Goal: Communication & Community: Answer question/provide support

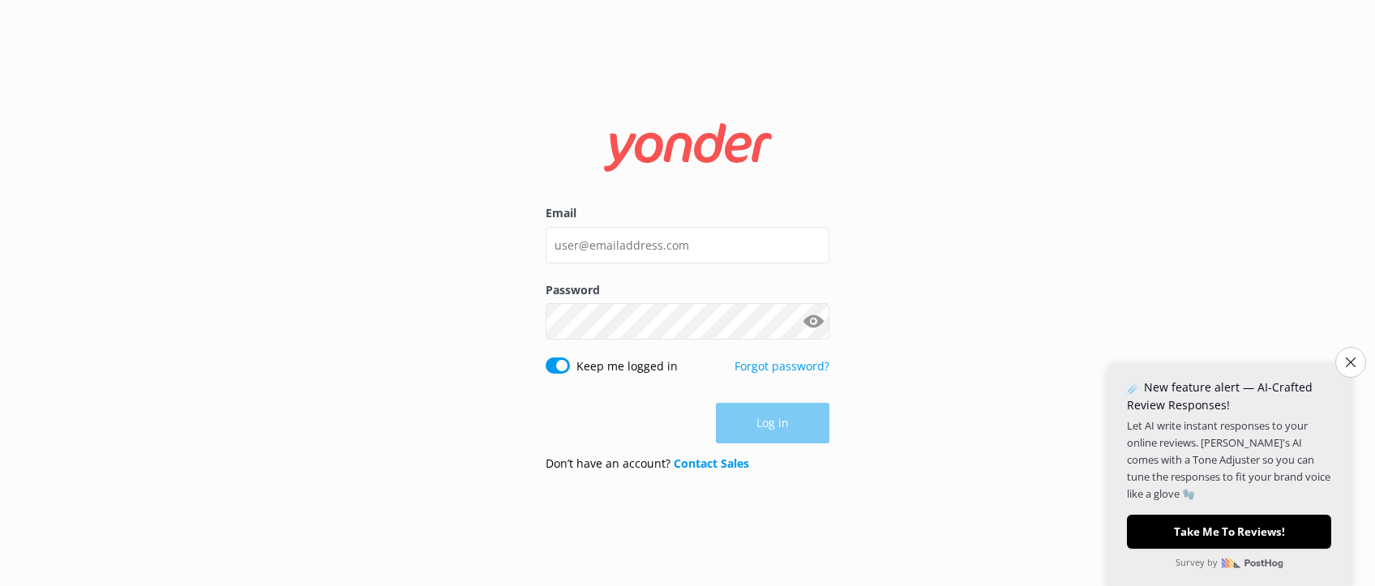
type input "[EMAIL_ADDRESS][DOMAIN_NAME]"
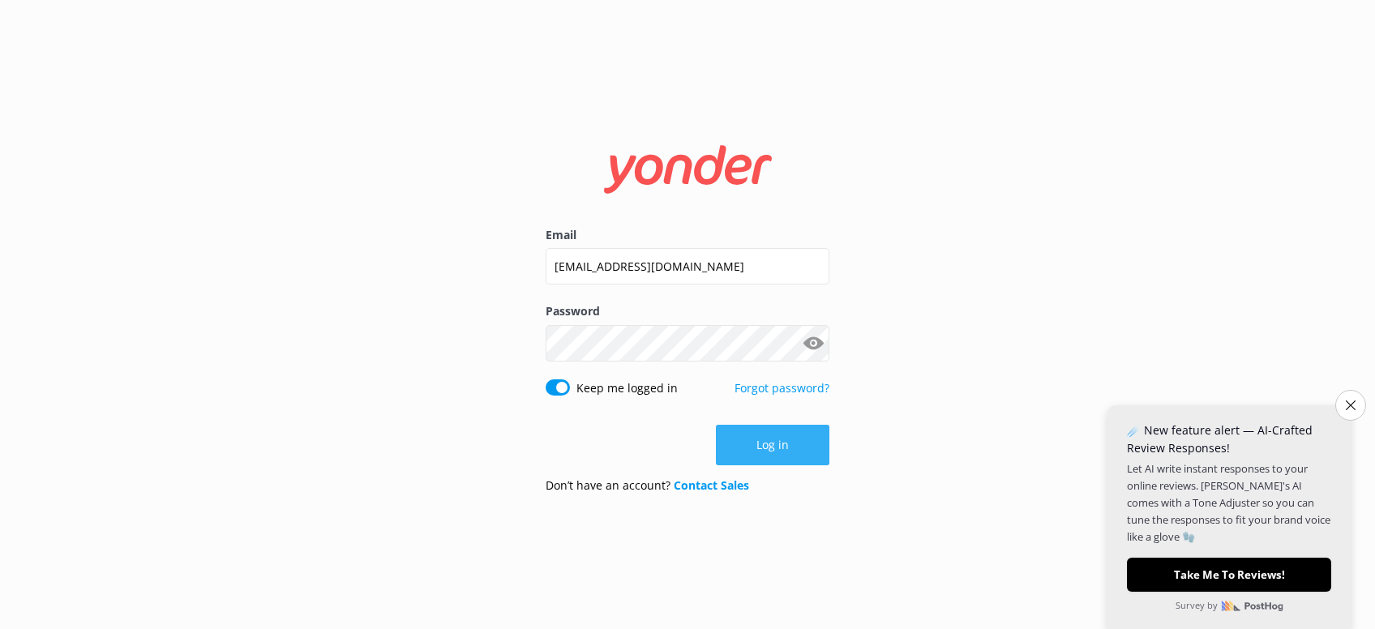
click at [780, 448] on button "Log in" at bounding box center [773, 445] width 114 height 41
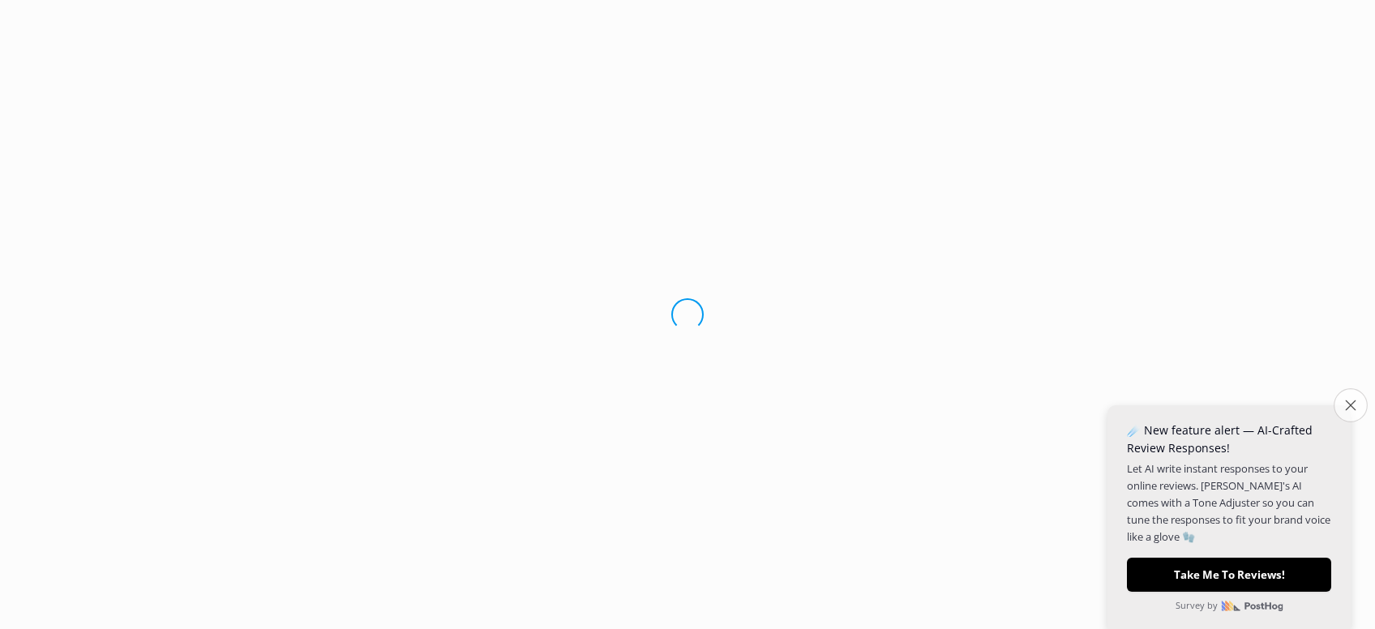
click at [1346, 413] on button "Close survey" at bounding box center [1351, 405] width 34 height 34
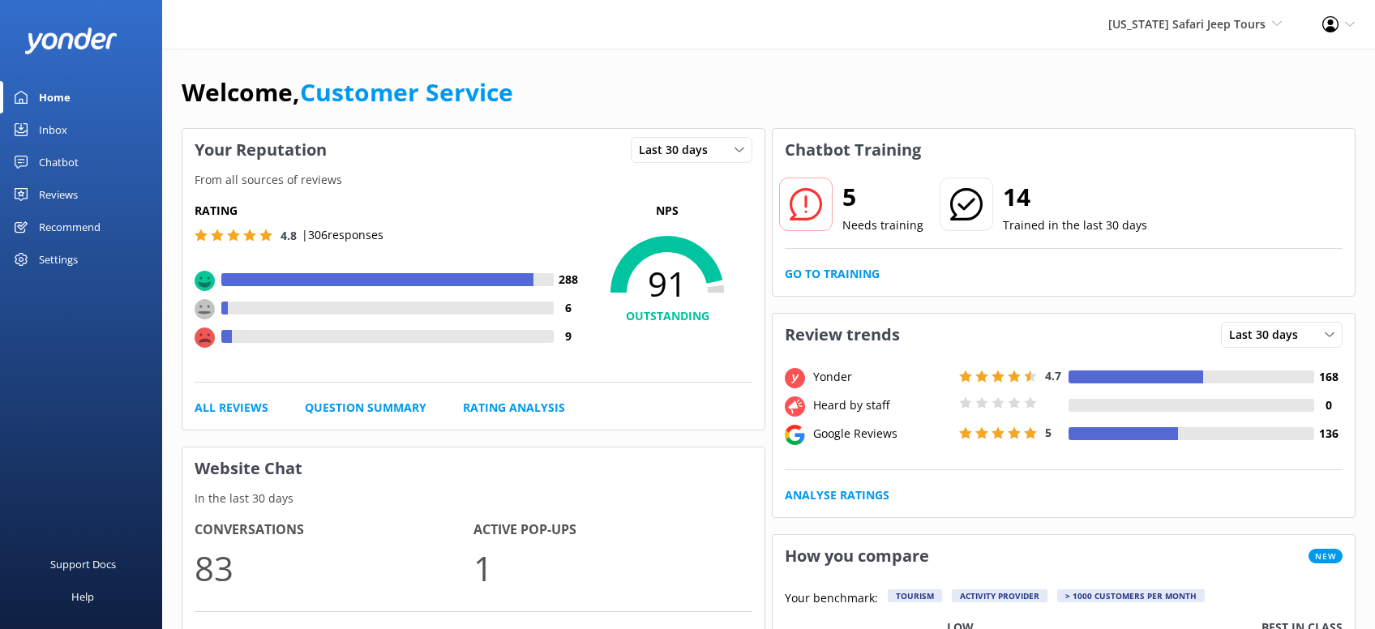
click at [77, 189] on div "Reviews" at bounding box center [58, 194] width 39 height 32
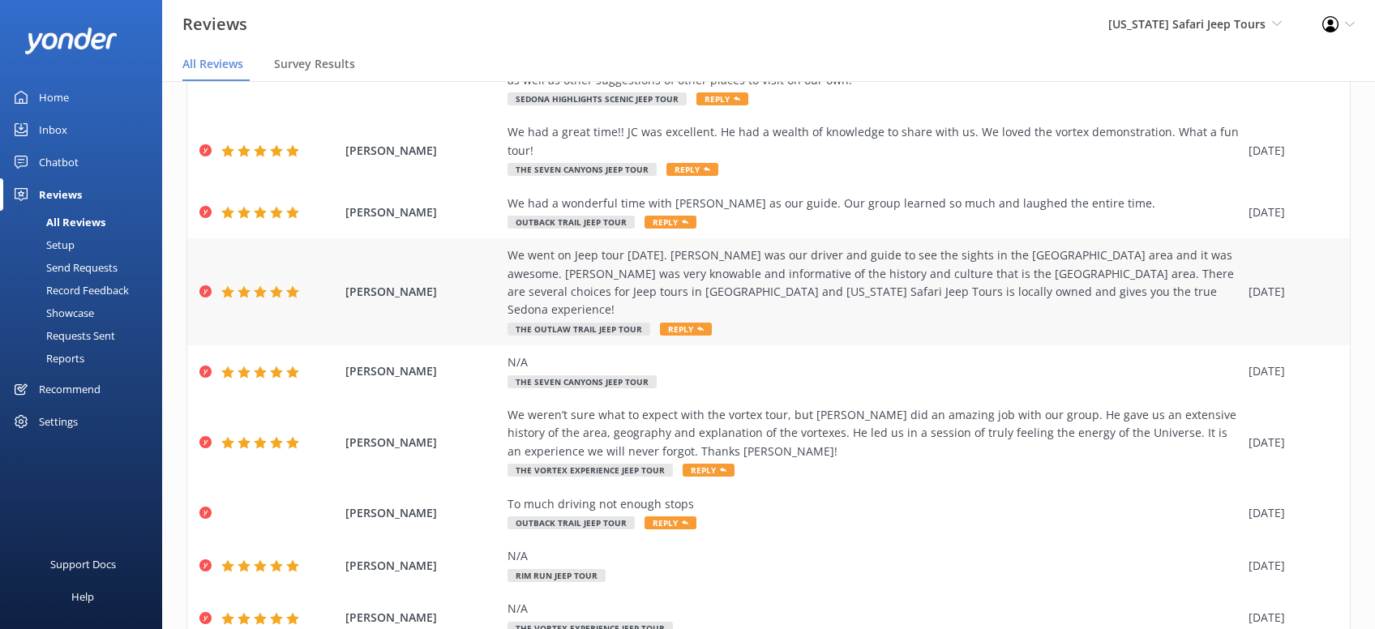
scroll to position [256, 0]
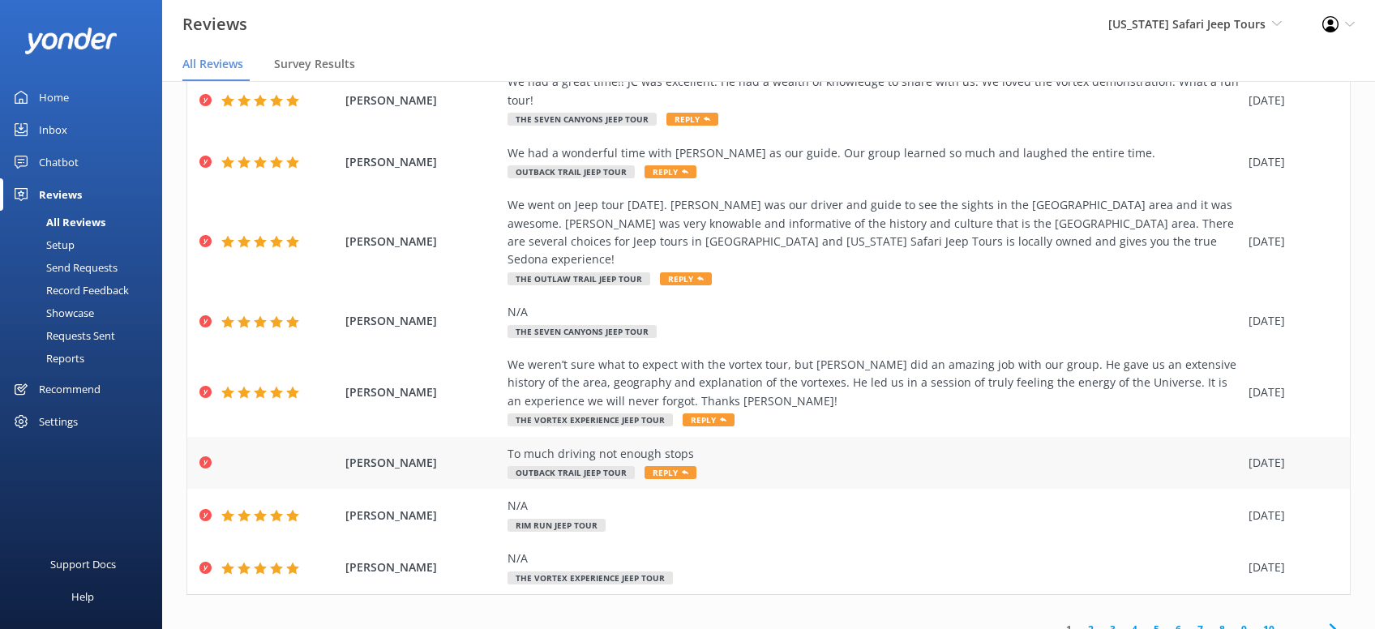
click at [381, 454] on span "[PERSON_NAME]" at bounding box center [422, 463] width 154 height 18
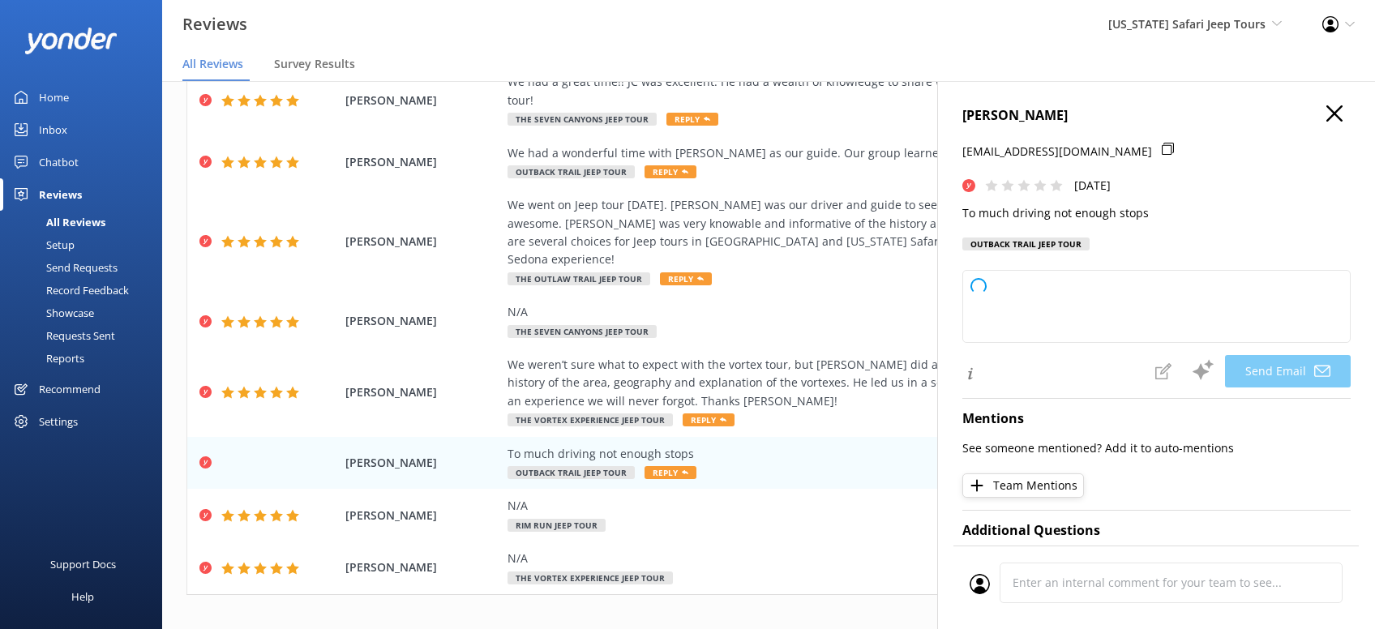
type textarea "Hey [PERSON_NAME], thanks for sharing your thoughts with us. We’re sorry the to…"
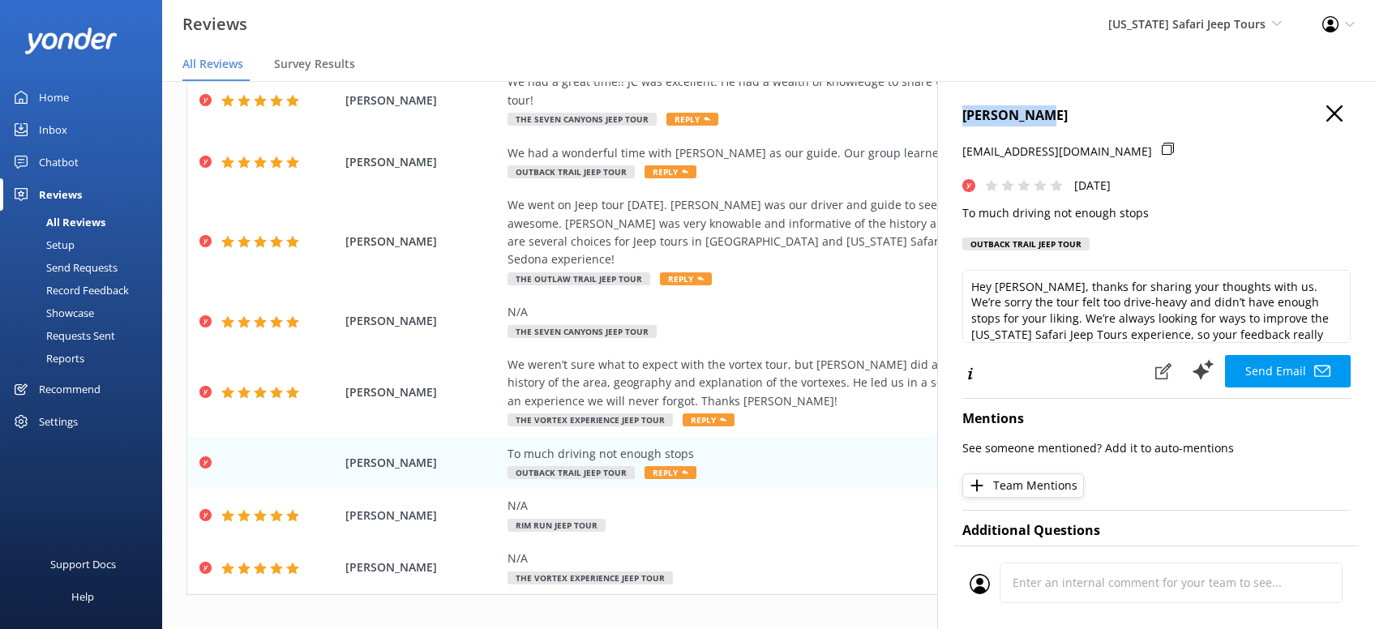
drag, startPoint x: 1037, startPoint y: 114, endPoint x: 949, endPoint y: 115, distance: 88.4
click at [949, 115] on div "[PERSON_NAME] [EMAIL_ADDRESS][DOMAIN_NAME] [DATE] To much driving not enough st…" at bounding box center [1156, 395] width 438 height 629
copy h4 "[PERSON_NAME]"
click at [1330, 117] on use "button" at bounding box center [1335, 113] width 16 height 16
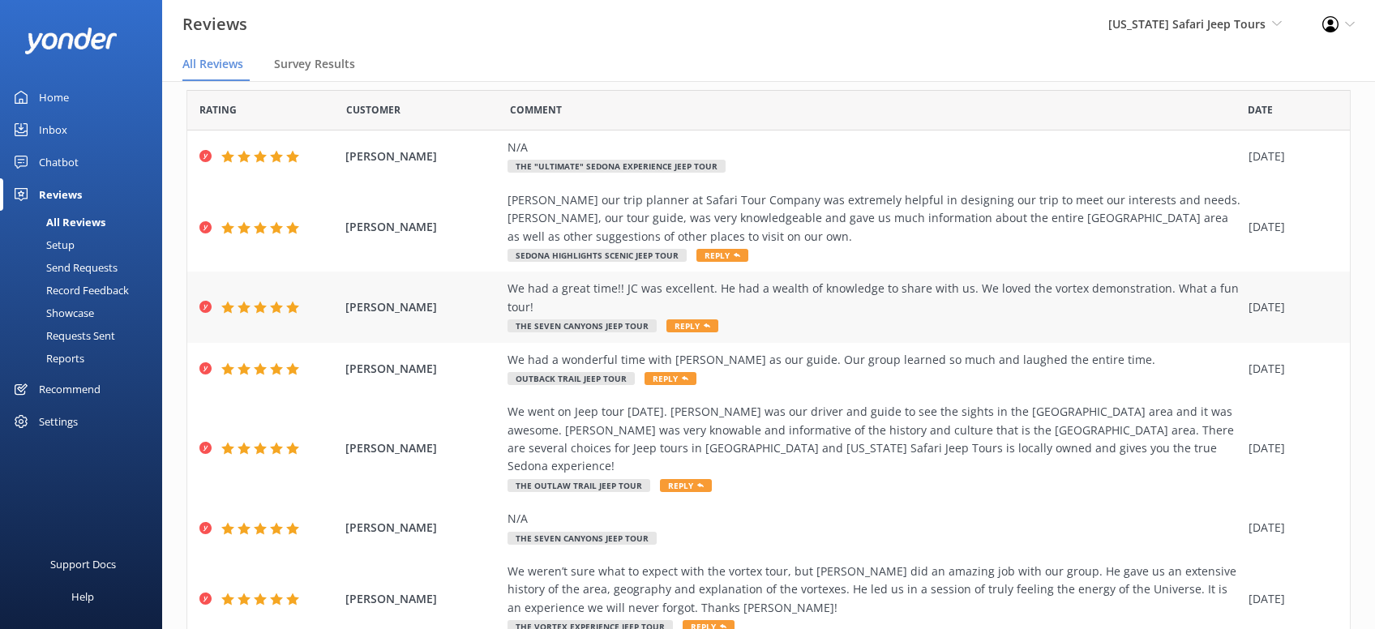
scroll to position [256, 0]
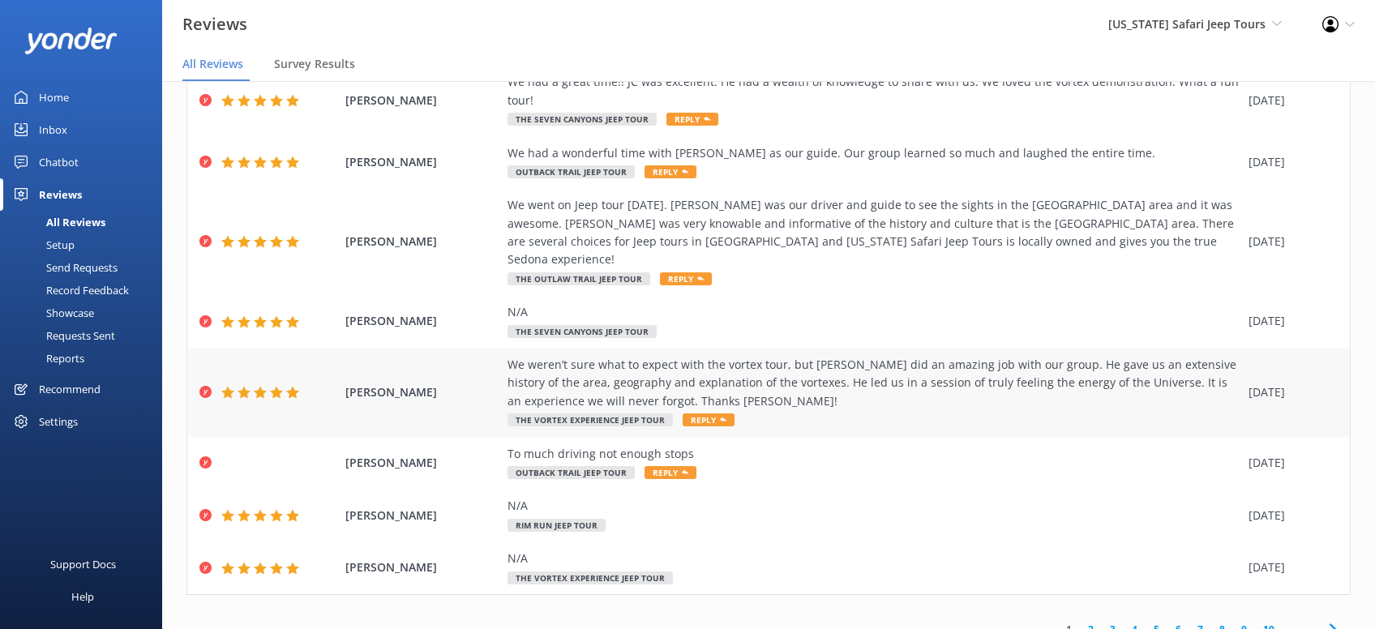
click at [703, 414] on span "Reply" at bounding box center [709, 420] width 52 height 13
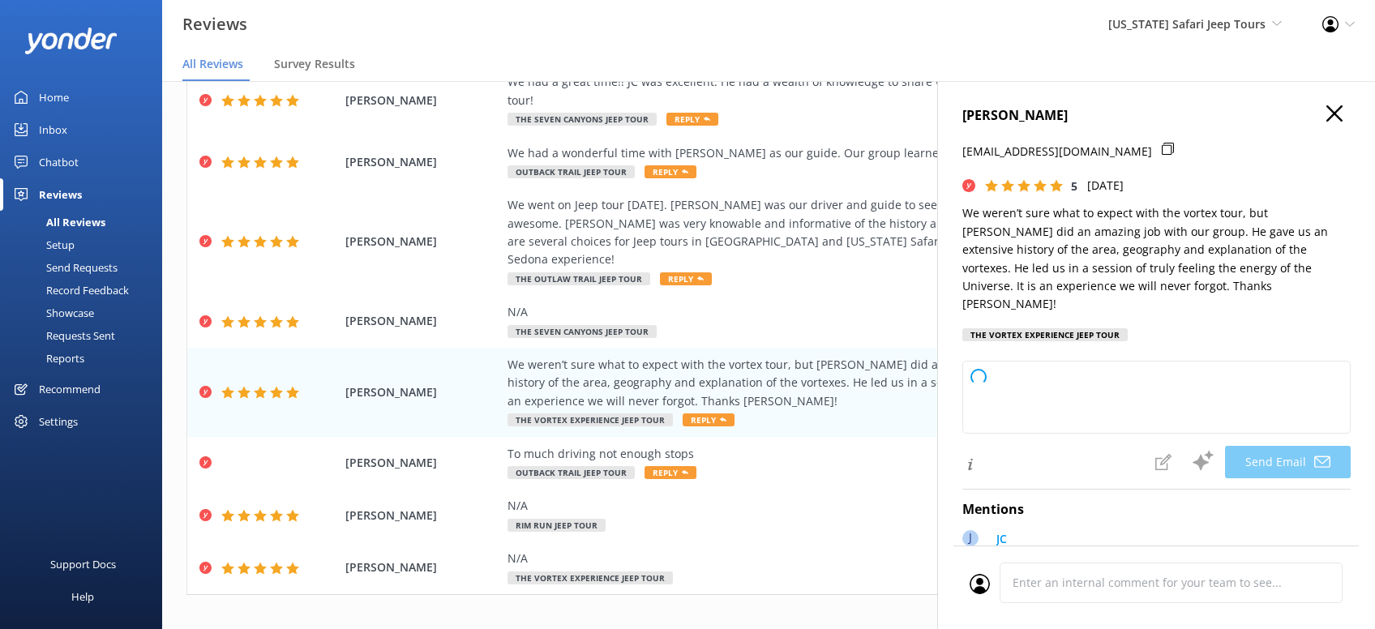
type textarea "[PERSON_NAME], thanks so much for sharing your experience! We’re thrilled you t…"
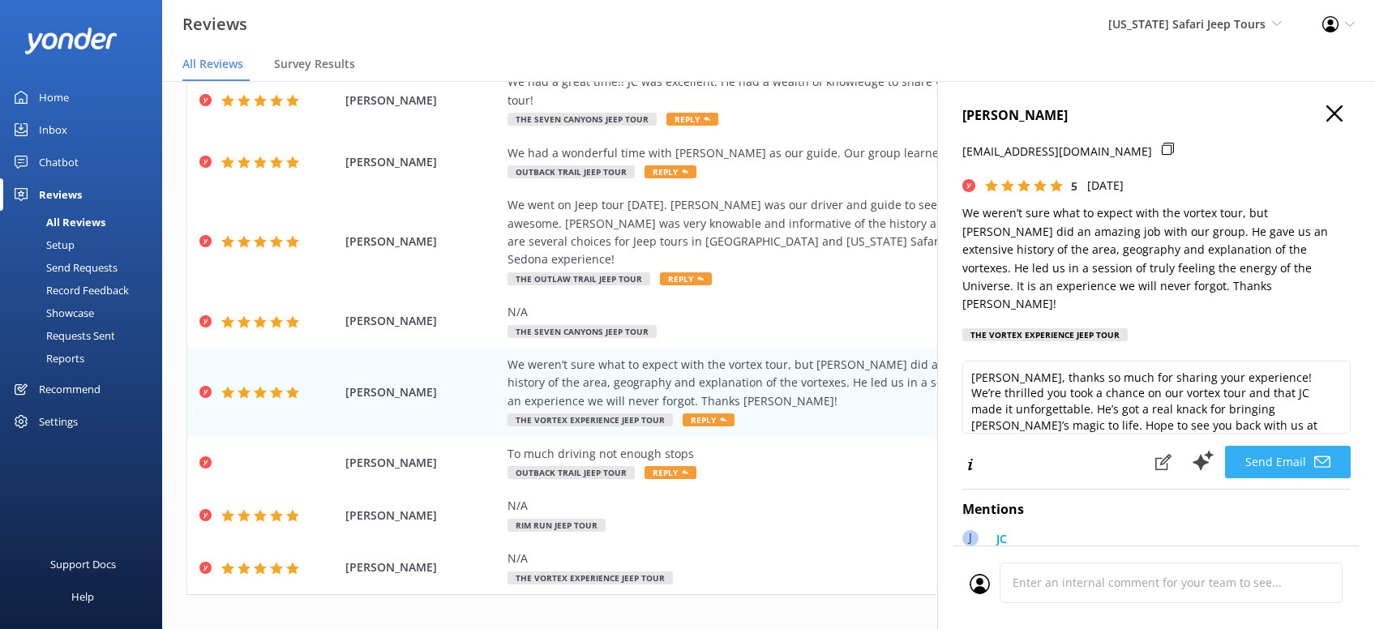
click at [1295, 474] on button "Send Email" at bounding box center [1288, 462] width 126 height 32
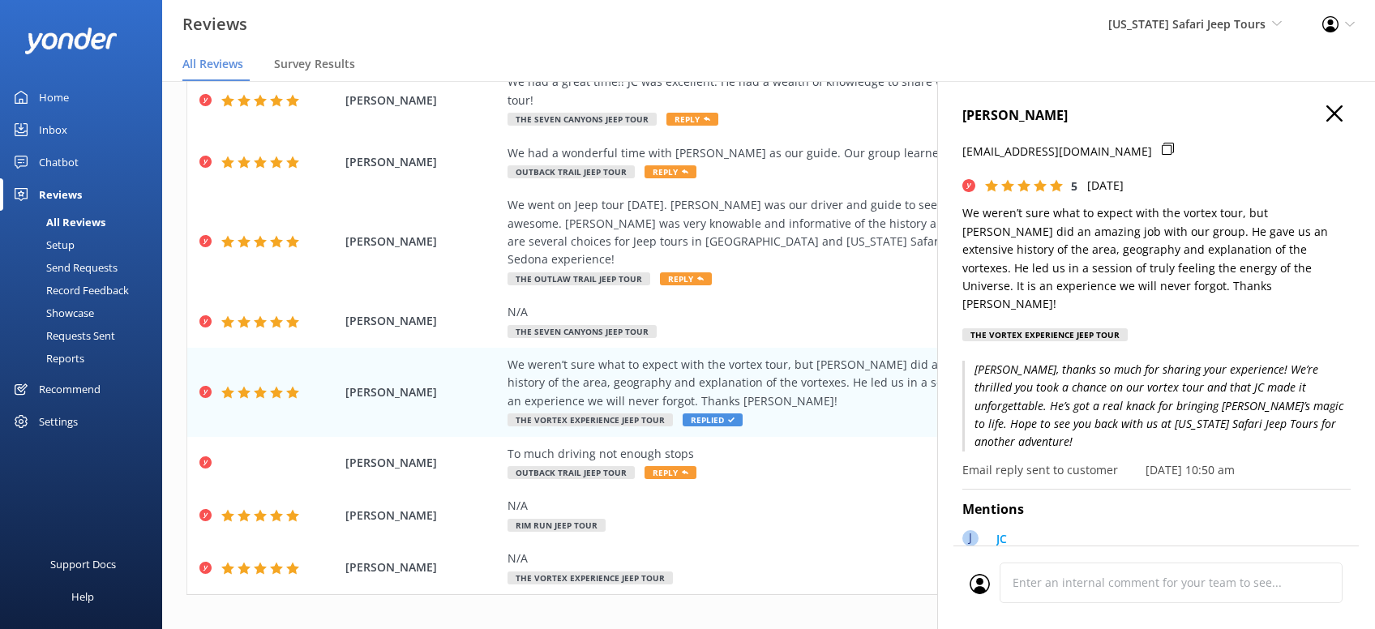
click at [1341, 114] on icon "button" at bounding box center [1335, 113] width 16 height 16
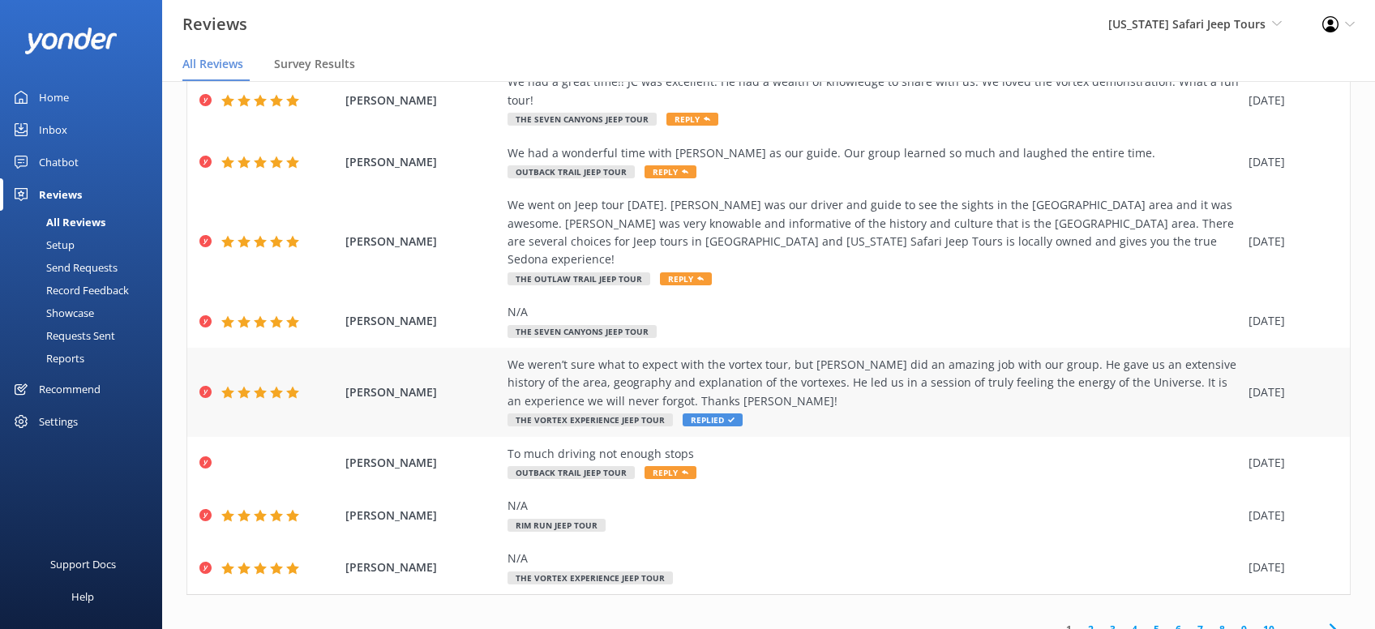
scroll to position [153, 0]
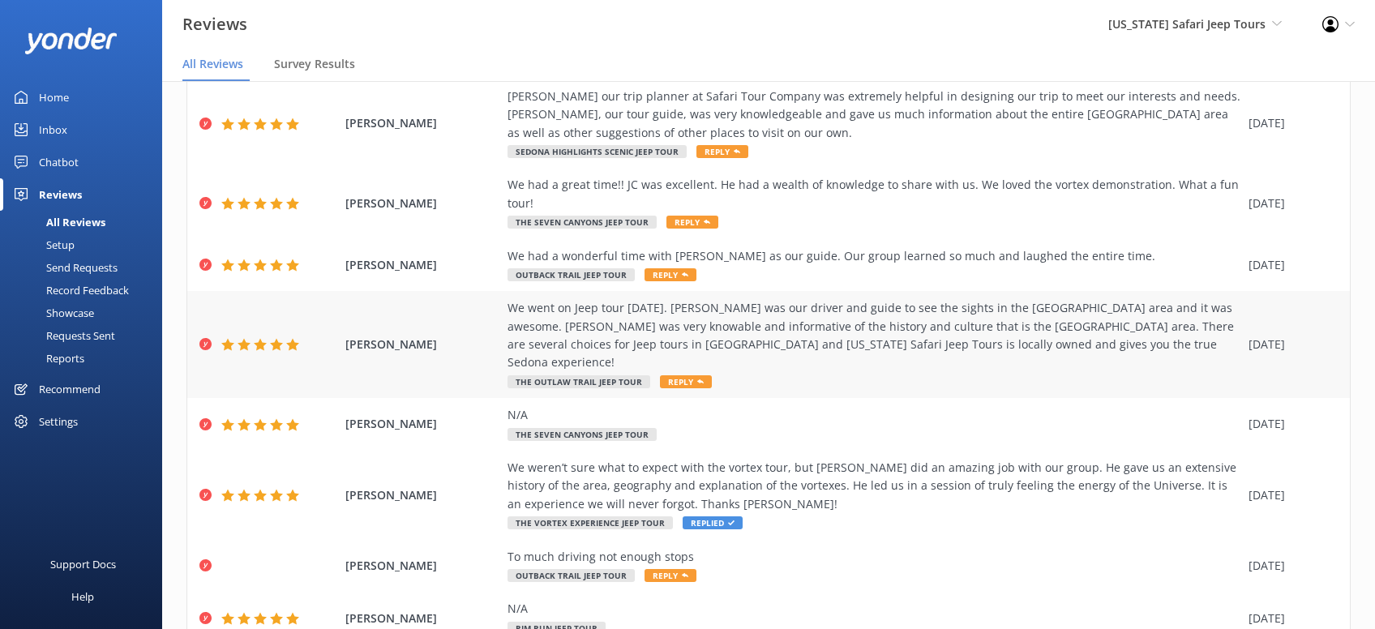
click at [682, 375] on span "Reply" at bounding box center [686, 381] width 52 height 13
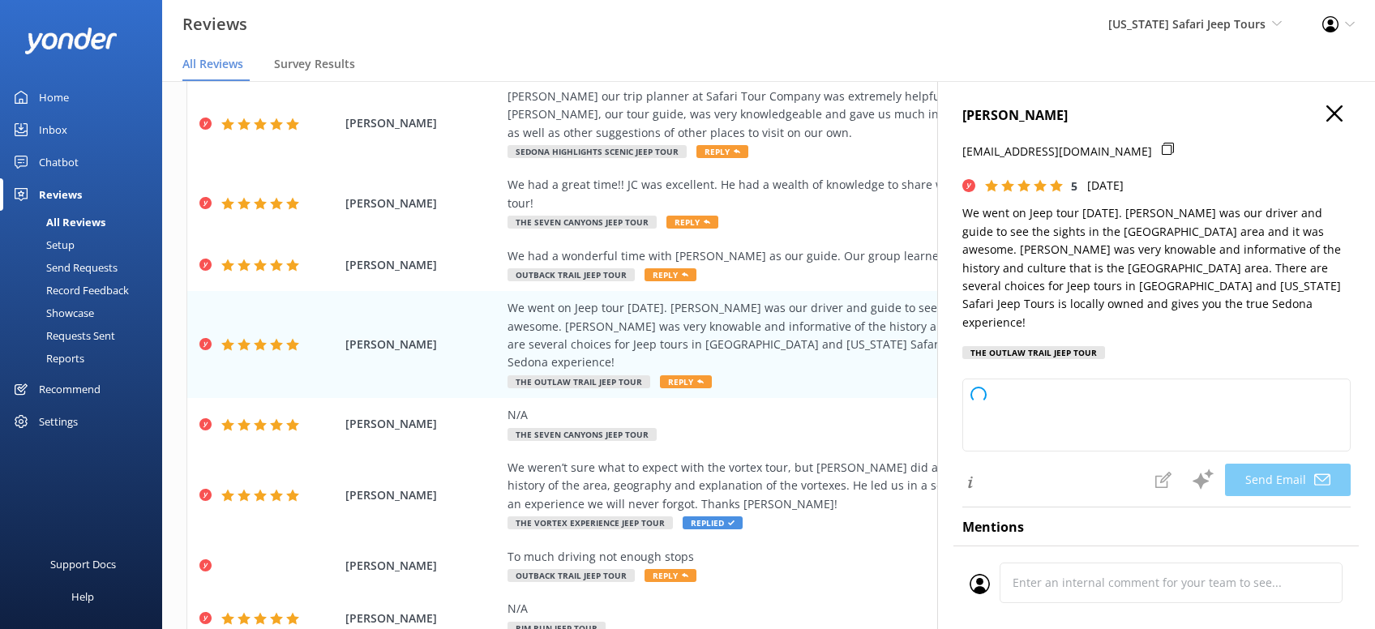
type textarea "Thanks so much, [PERSON_NAME]! We’re thrilled you had an awesome time out with …"
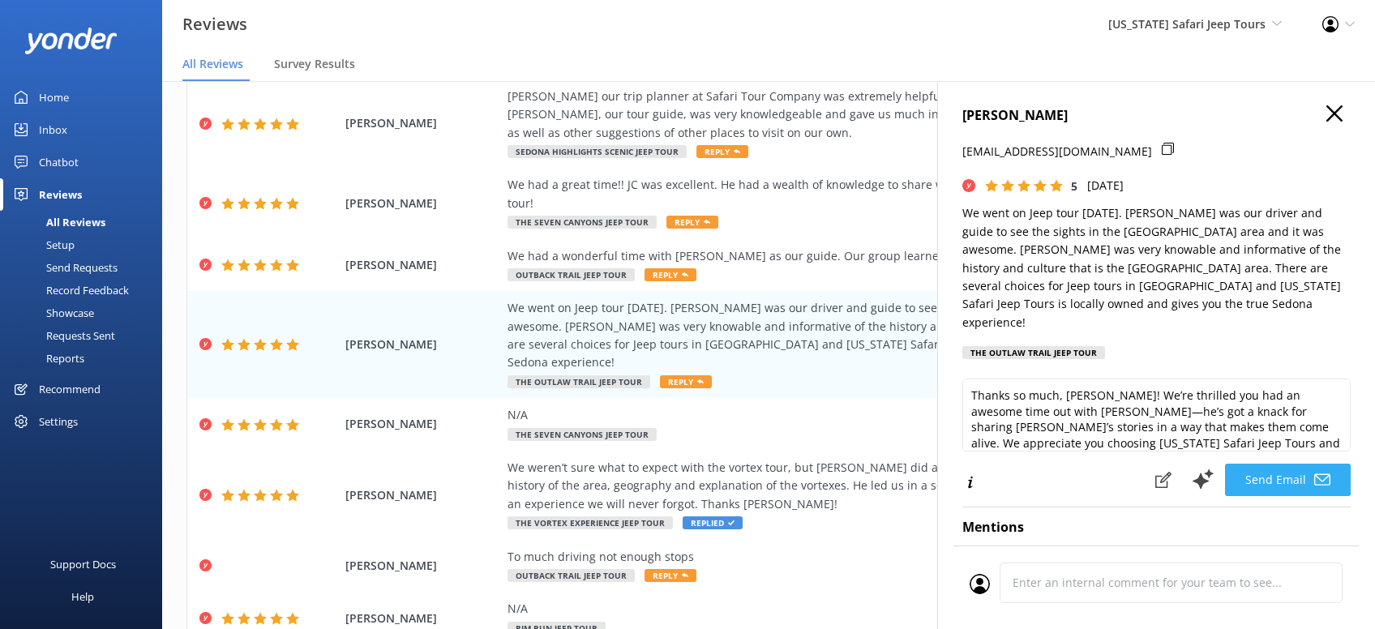
click at [1295, 464] on button "Send Email" at bounding box center [1288, 480] width 126 height 32
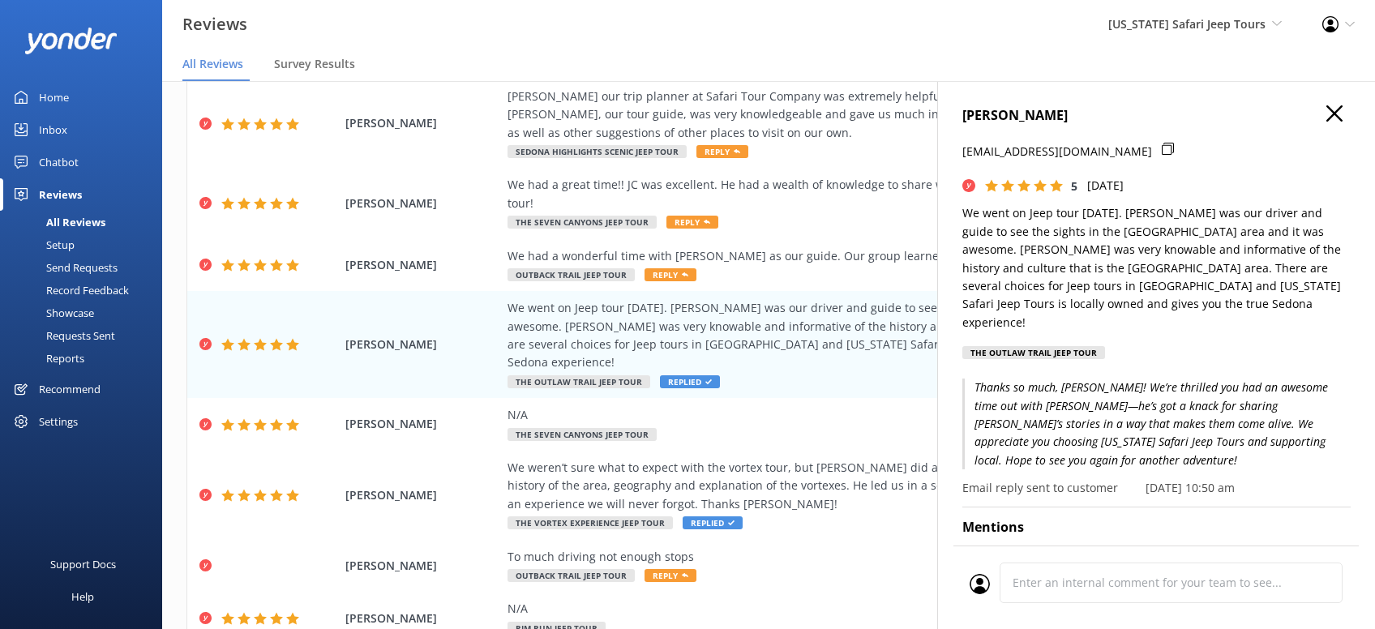
click at [1332, 114] on icon "button" at bounding box center [1335, 113] width 16 height 16
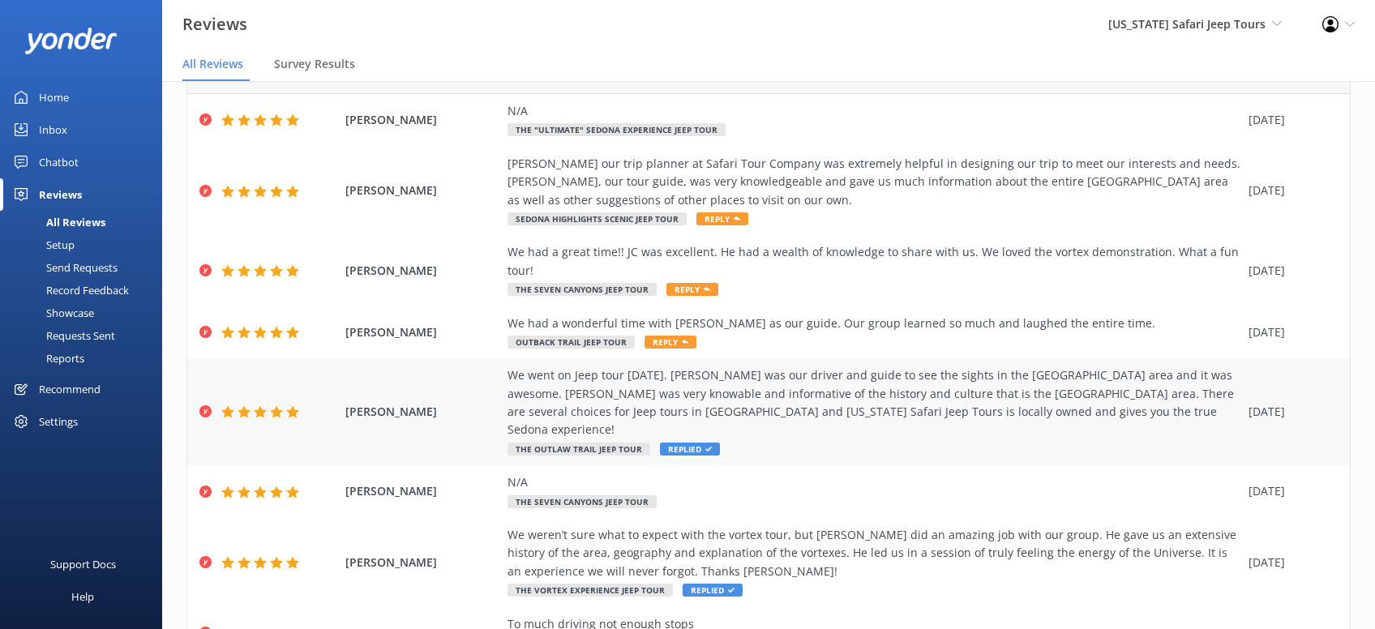
scroll to position [49, 0]
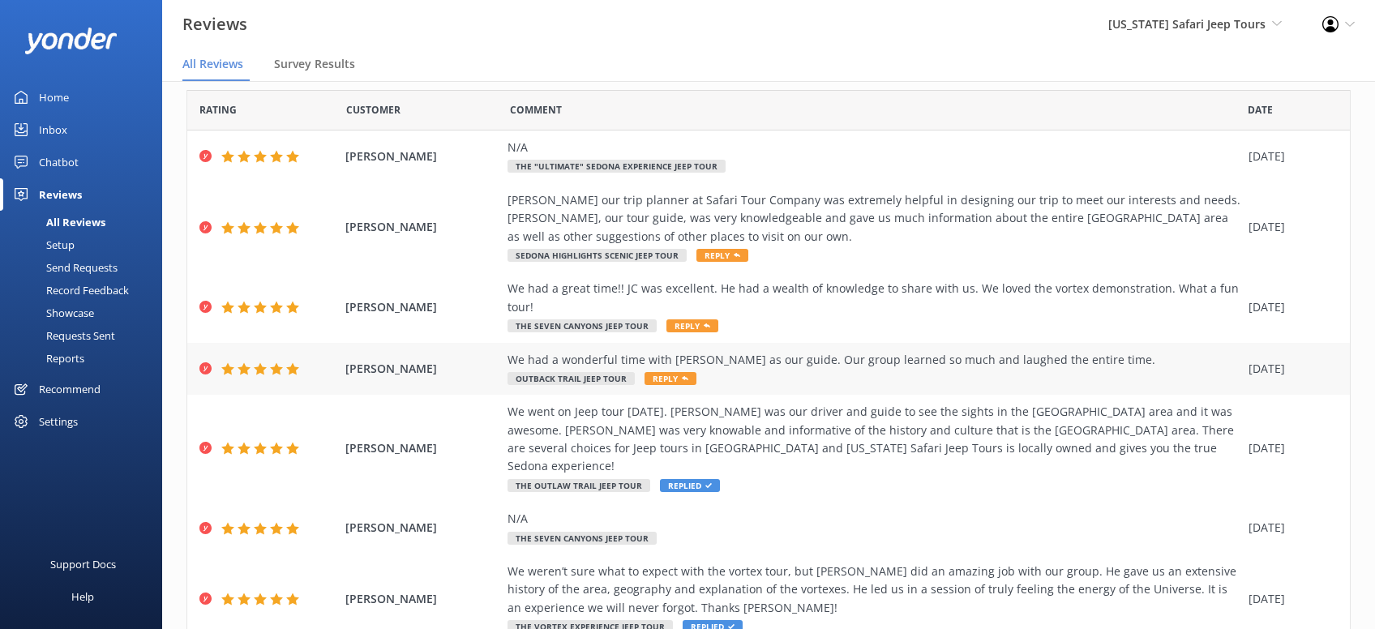
click at [670, 380] on span "Reply" at bounding box center [671, 378] width 52 height 13
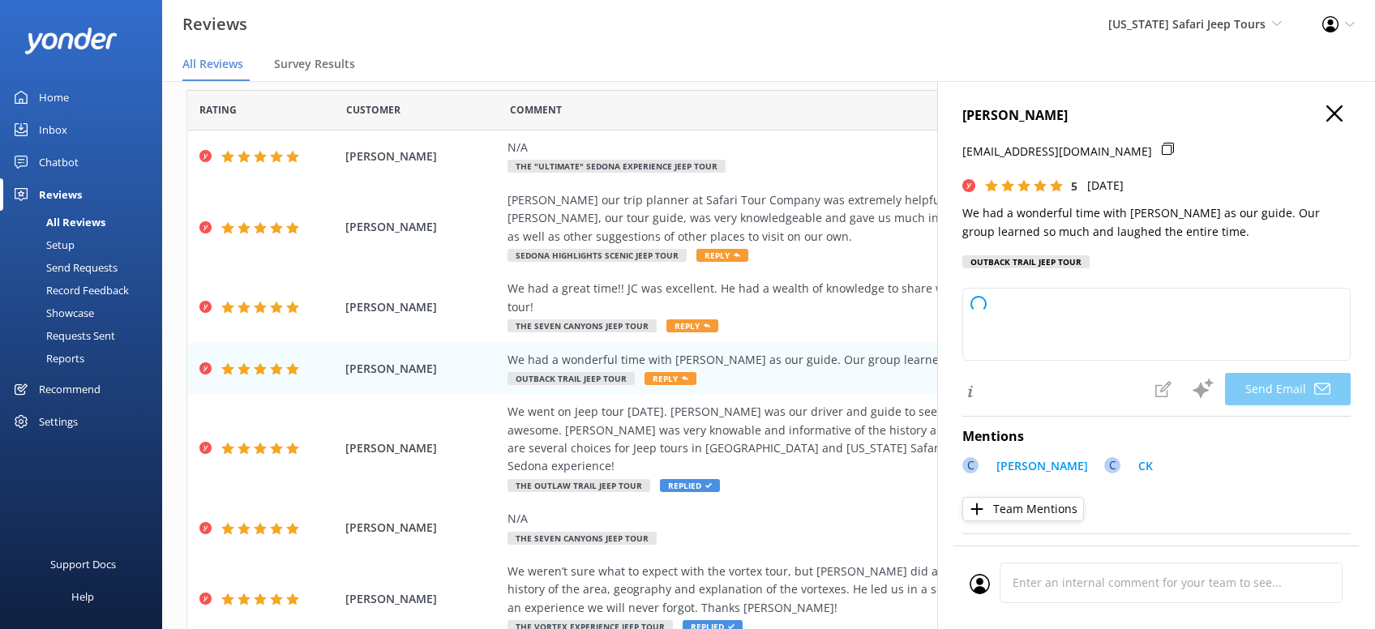
type textarea "Thanks so much, [PERSON_NAME]! We’re thrilled you had a great time with [PERSON…"
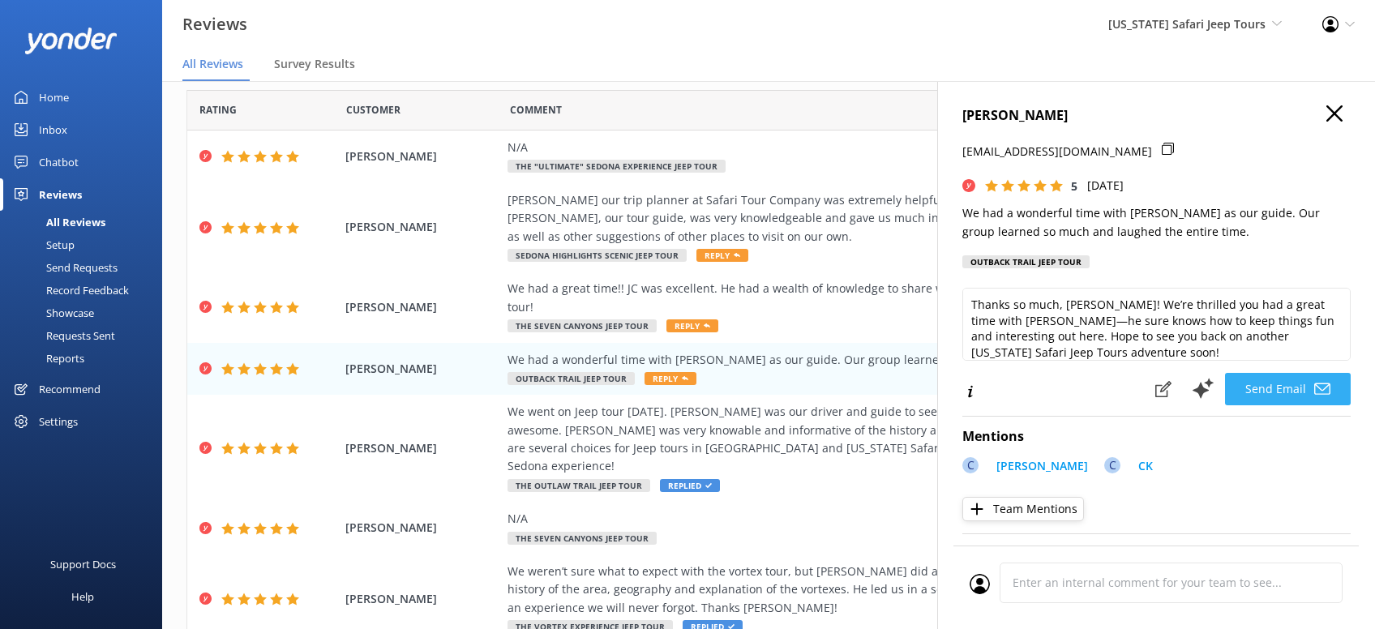
click at [1306, 387] on button "Send Email" at bounding box center [1288, 389] width 126 height 32
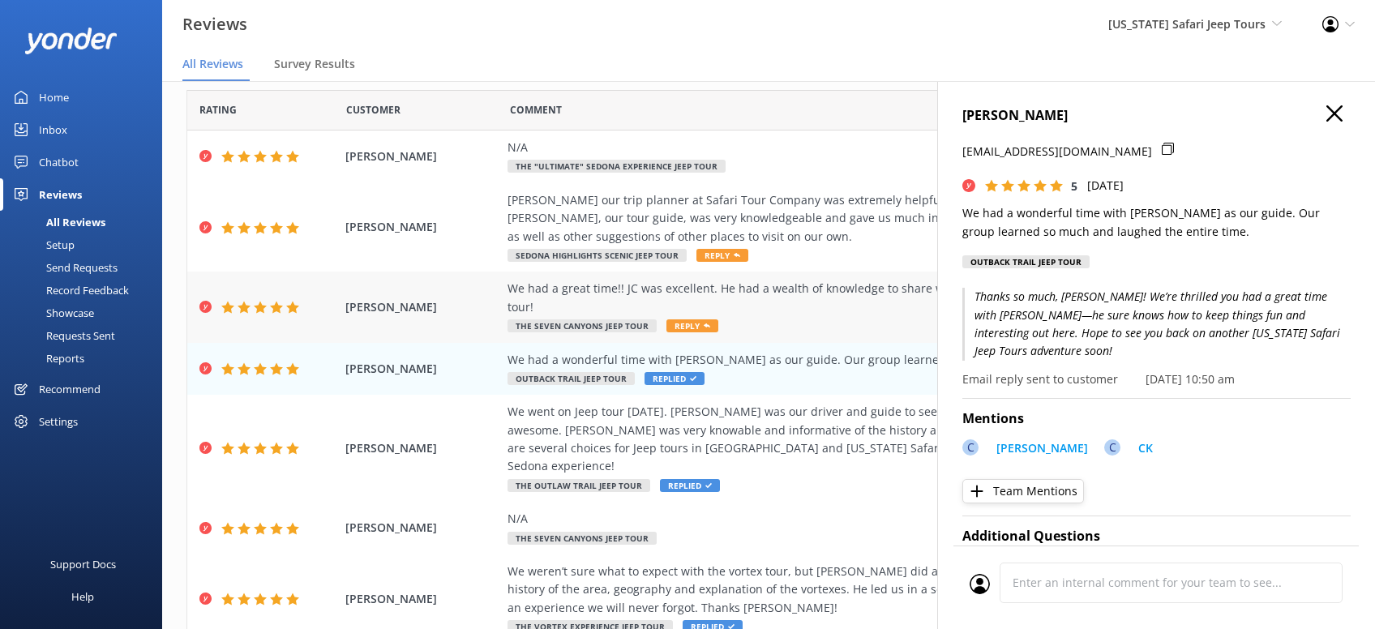
click at [687, 324] on span "Reply" at bounding box center [693, 326] width 52 height 13
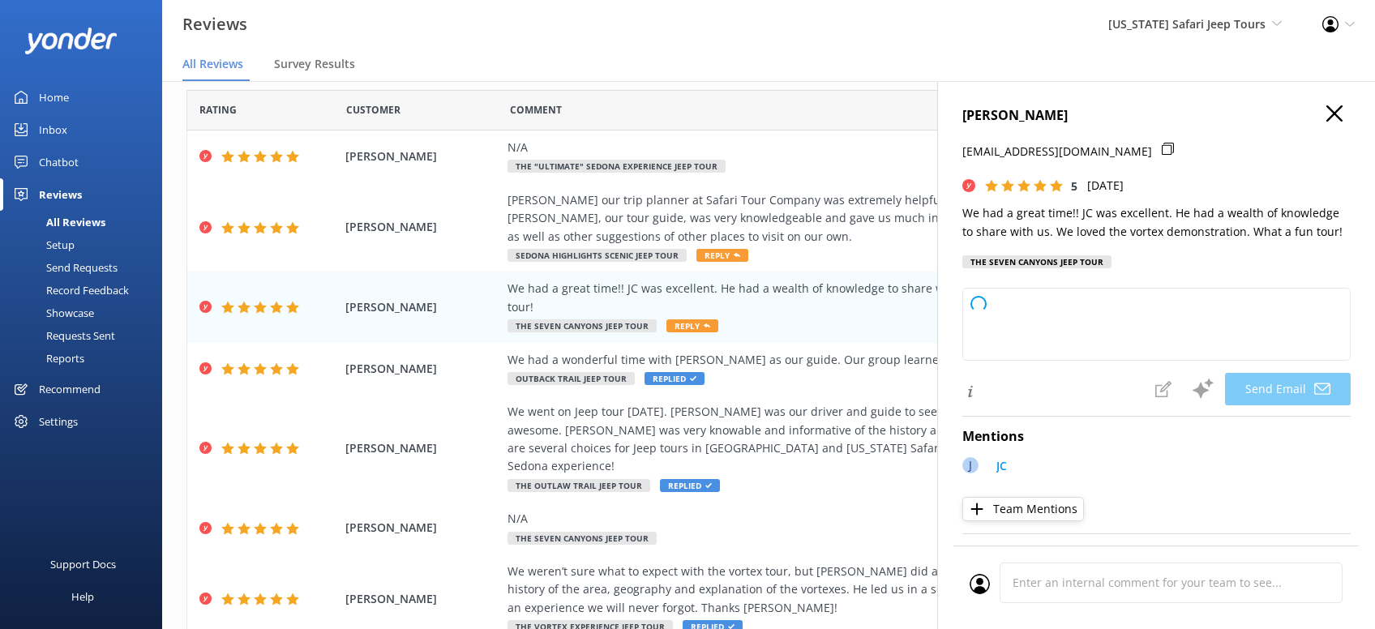
type textarea "Thanks so much, [PERSON_NAME]! We’re thrilled you had a blast with [PERSON_NAME…"
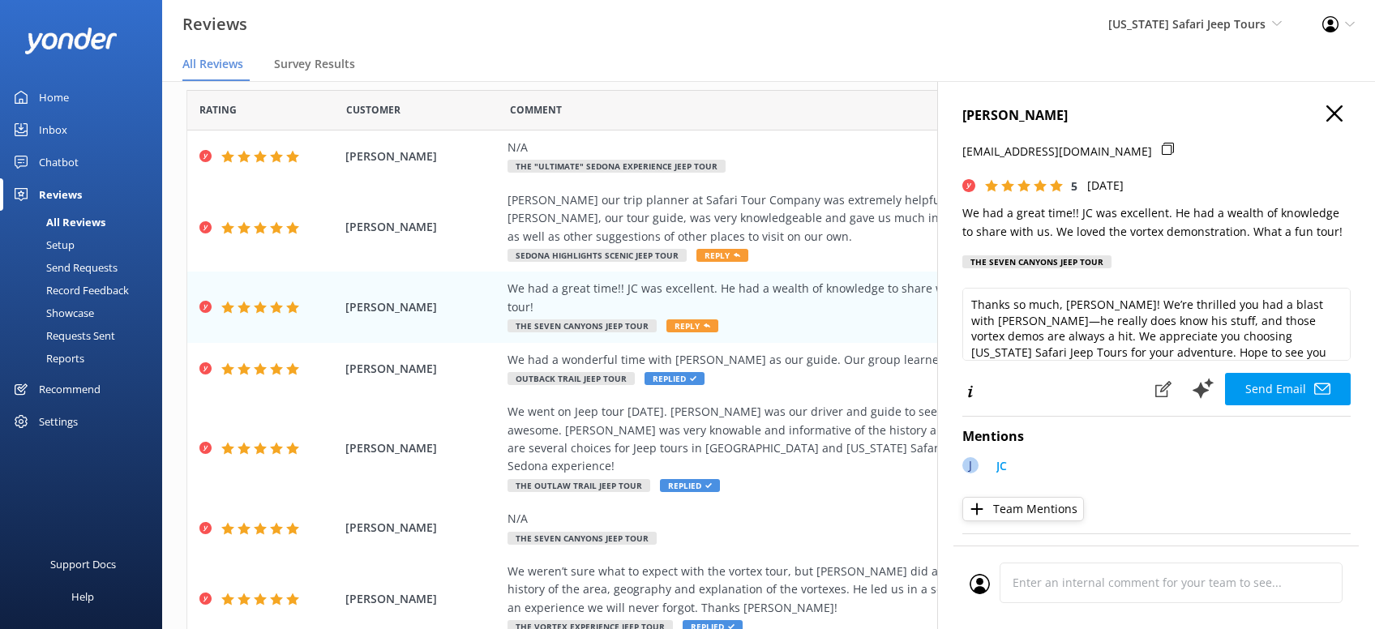
click at [1298, 384] on button "Send Email" at bounding box center [1288, 389] width 126 height 32
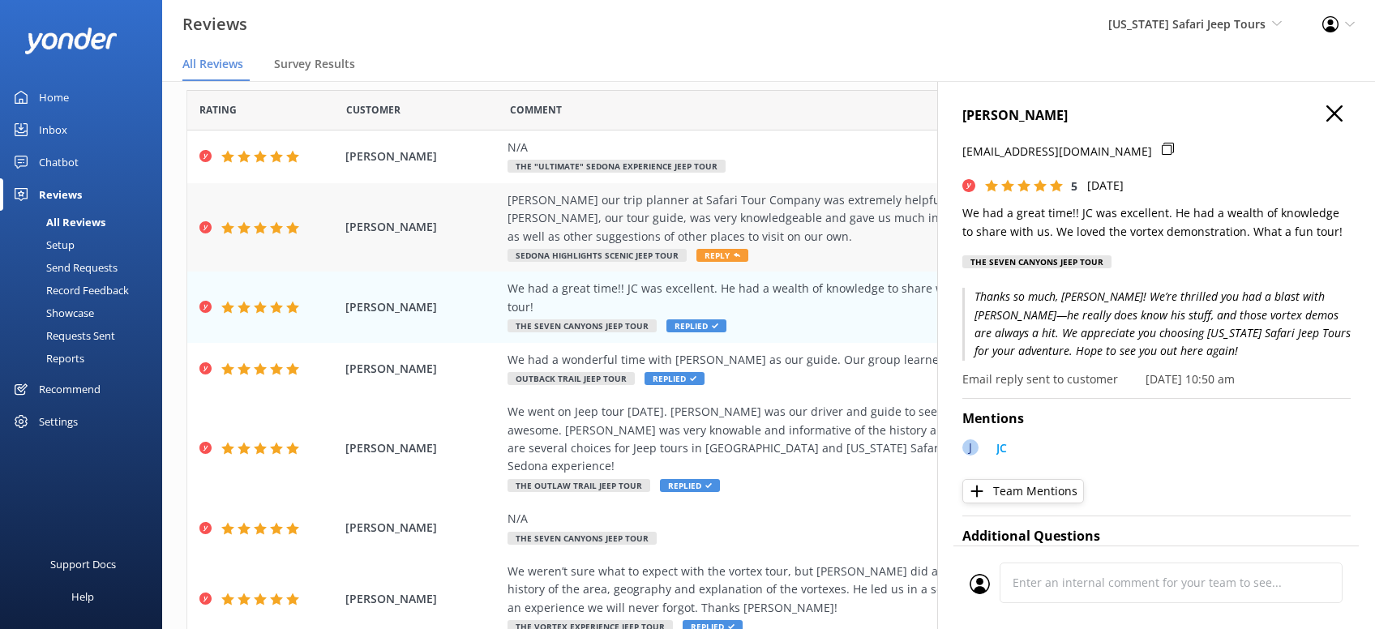
click at [712, 255] on span "Reply" at bounding box center [723, 255] width 52 height 13
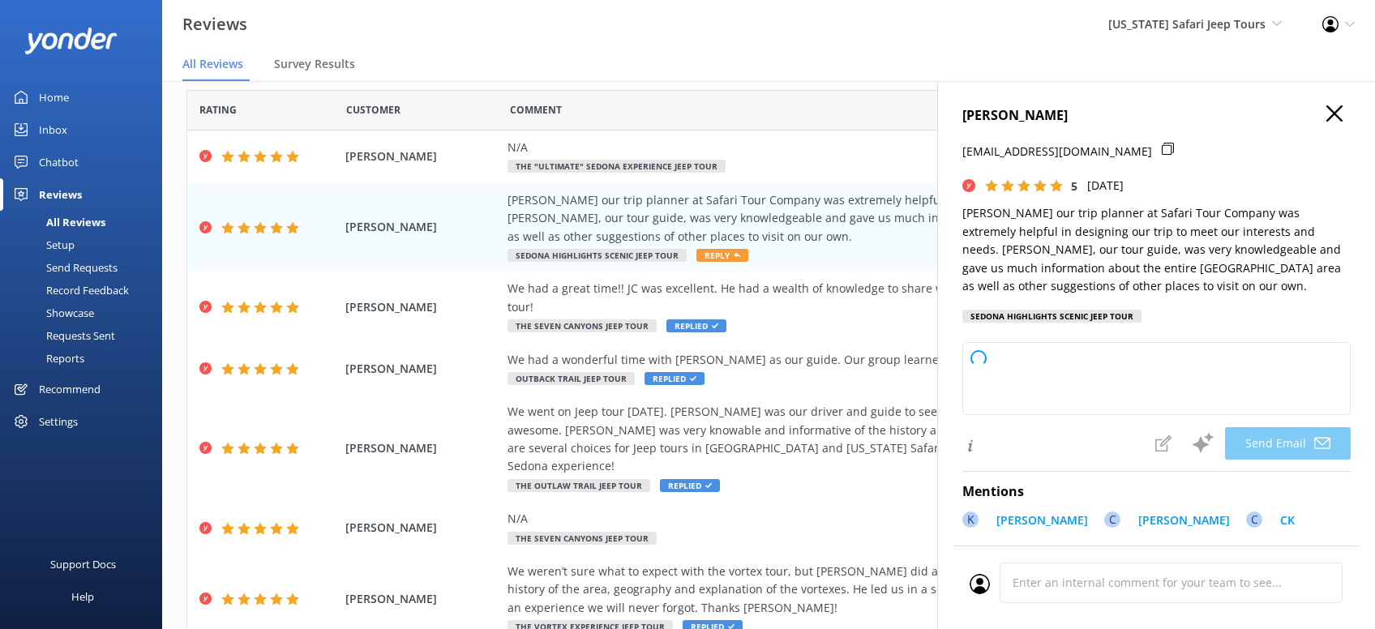
type textarea "Thanks so much, [PERSON_NAME]! We’re thrilled [PERSON_NAME] could help you plan…"
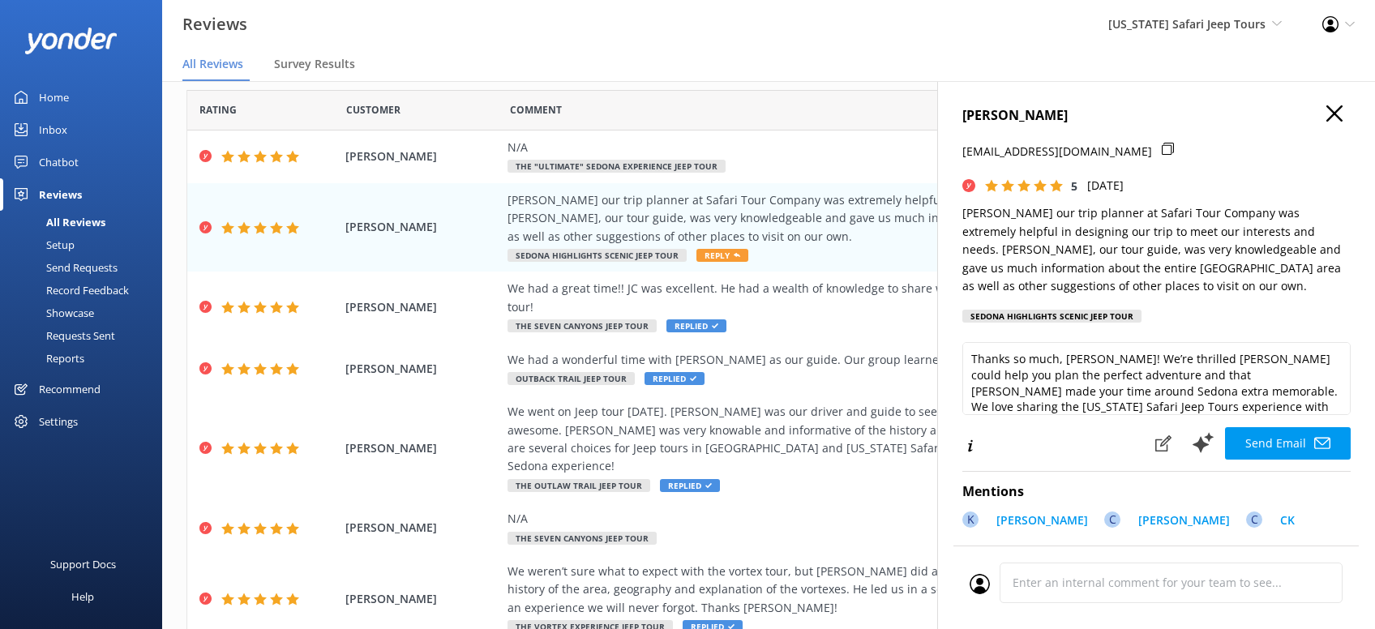
scroll to position [24, 0]
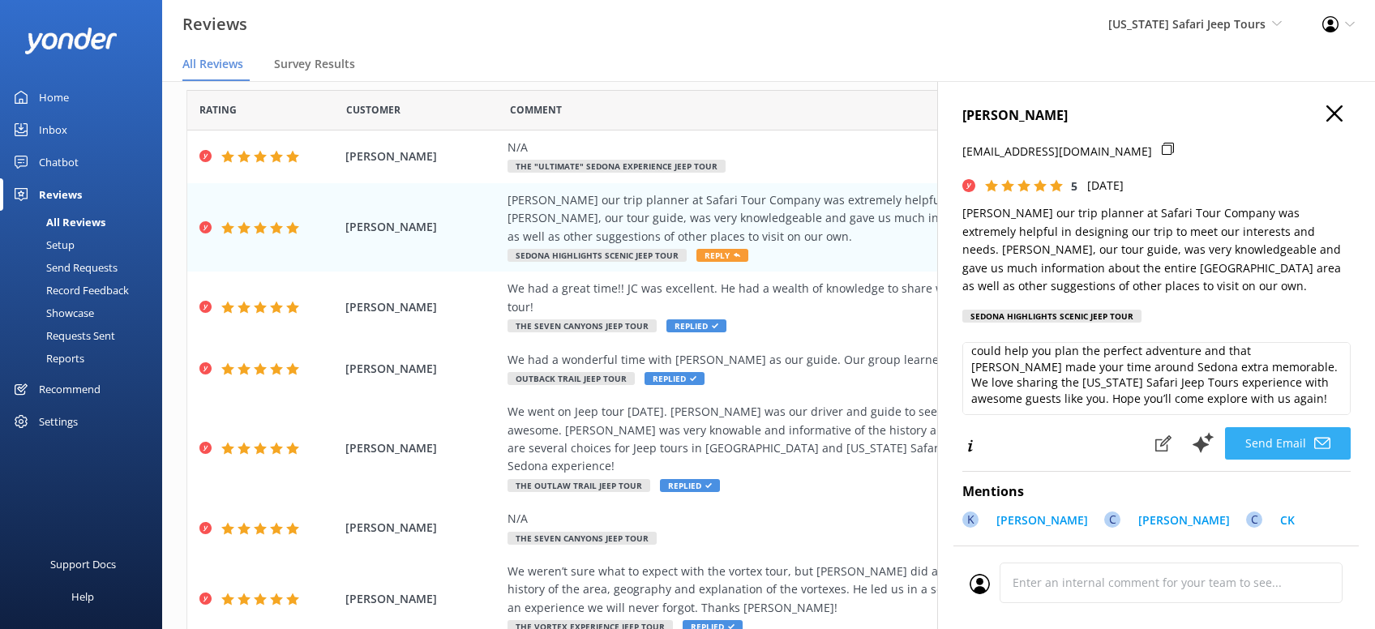
click at [1294, 441] on button "Send Email" at bounding box center [1288, 443] width 126 height 32
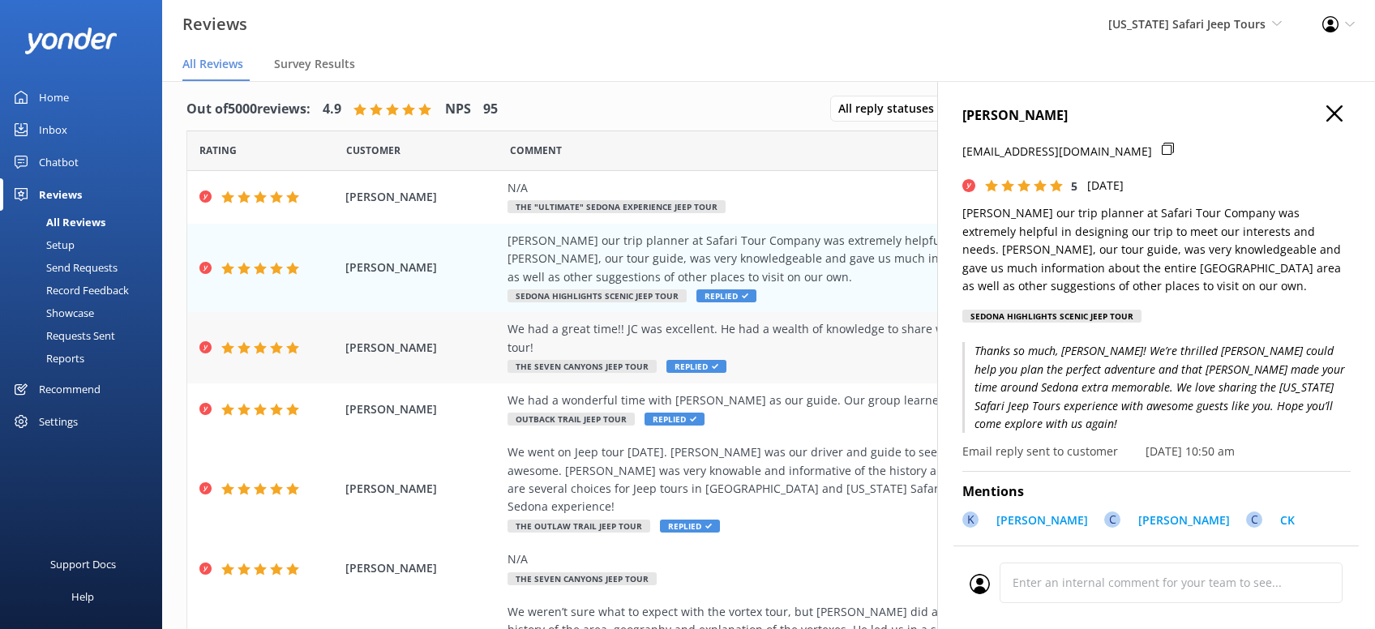
scroll to position [0, 0]
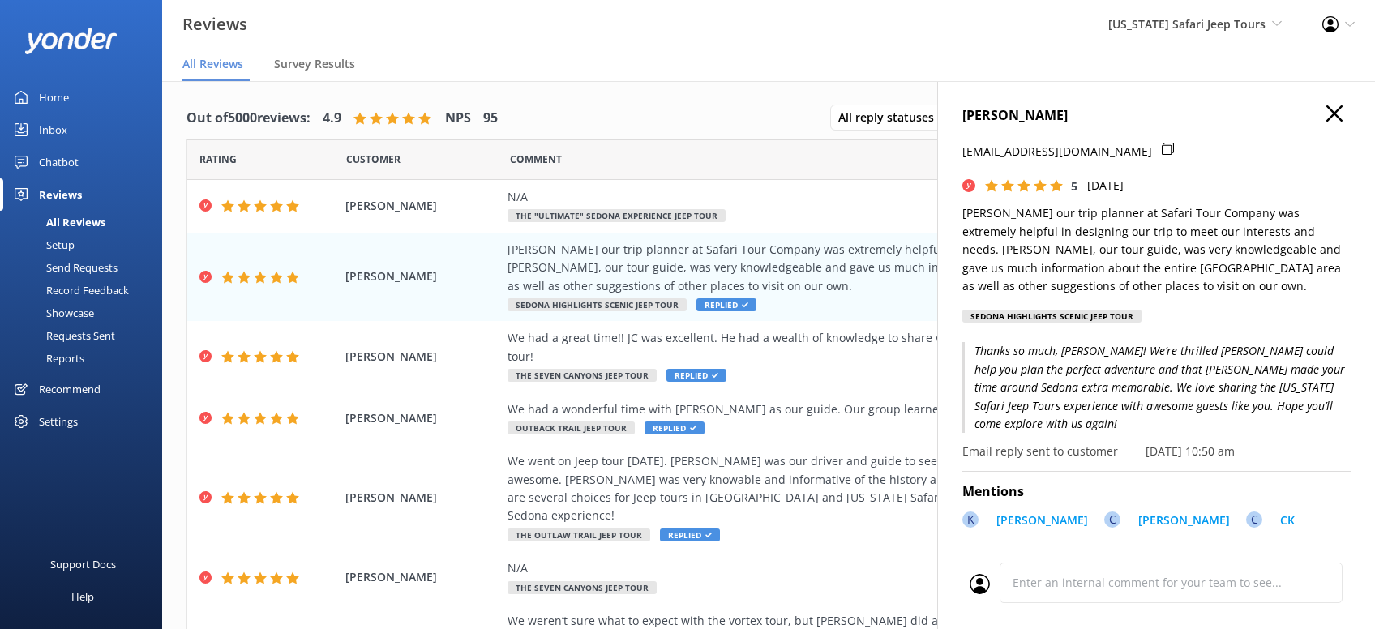
click at [1335, 115] on icon "button" at bounding box center [1335, 113] width 16 height 16
